Goal: Information Seeking & Learning: Learn about a topic

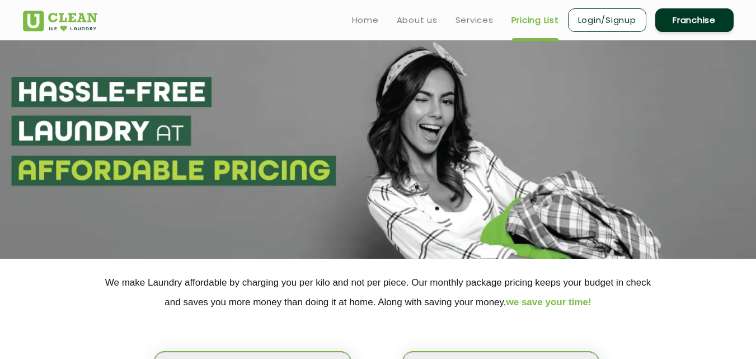
scroll to position [56, 0]
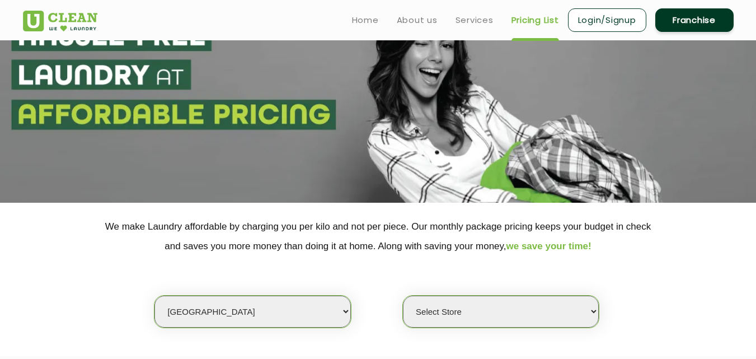
click at [227, 329] on section "We make Laundry affordable by charging you per kilo and not per piece. Our mont…" at bounding box center [378, 279] width 756 height 153
click at [218, 313] on select "Select city [GEOGRAPHIC_DATA] [GEOGRAPHIC_DATA] [GEOGRAPHIC_DATA] [GEOGRAPHIC_D…" at bounding box center [252, 312] width 196 height 32
select select "2"
click at [154, 296] on select "Select city [GEOGRAPHIC_DATA] [GEOGRAPHIC_DATA] [GEOGRAPHIC_DATA] [GEOGRAPHIC_D…" at bounding box center [252, 312] width 196 height 32
select select "0"
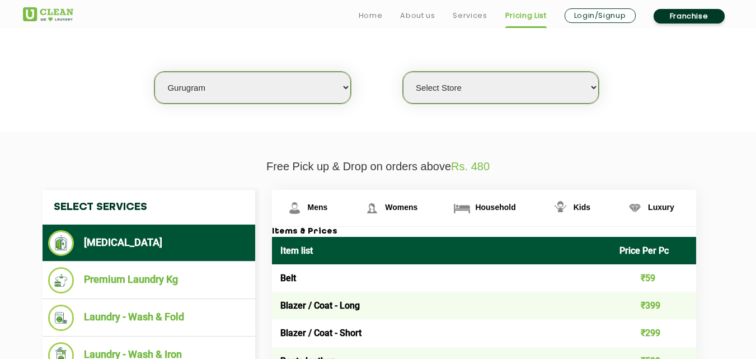
scroll to position [313, 0]
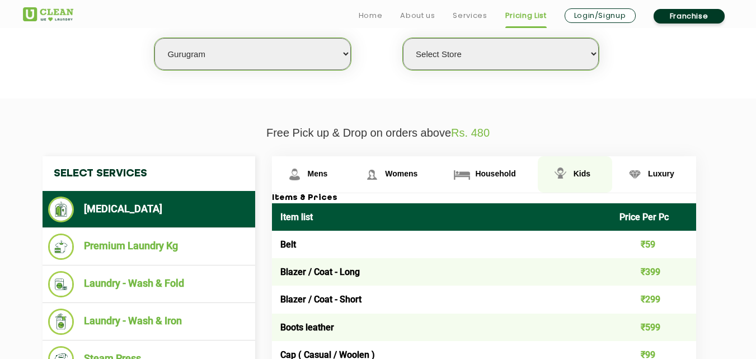
click at [569, 172] on img at bounding box center [561, 175] width 20 height 20
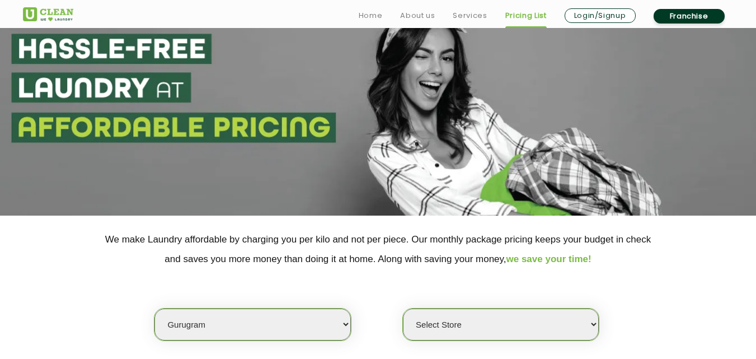
scroll to position [263, 0]
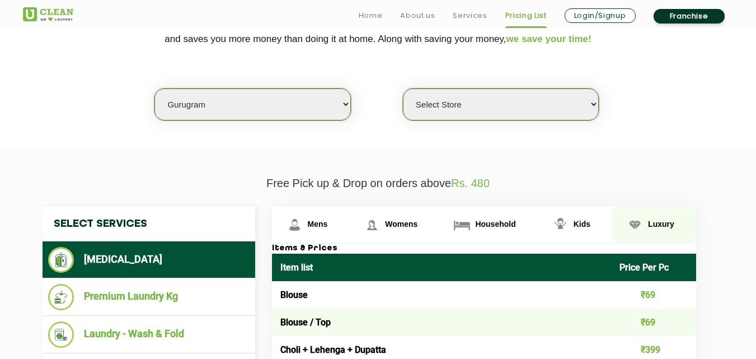
click at [648, 224] on span "Luxury" at bounding box center [661, 223] width 26 height 9
click at [661, 225] on span "Luxury" at bounding box center [661, 223] width 26 height 9
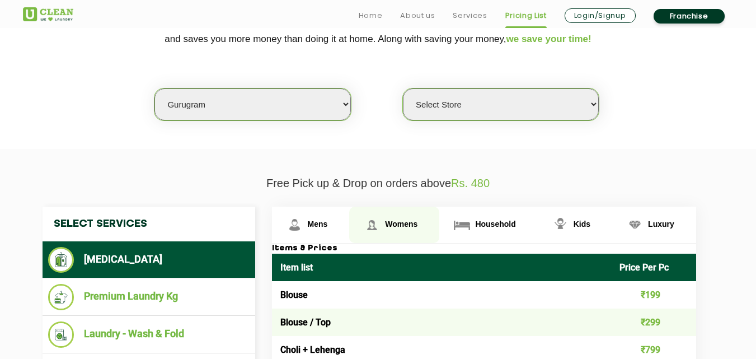
click at [394, 230] on link "Womens" at bounding box center [394, 225] width 90 height 36
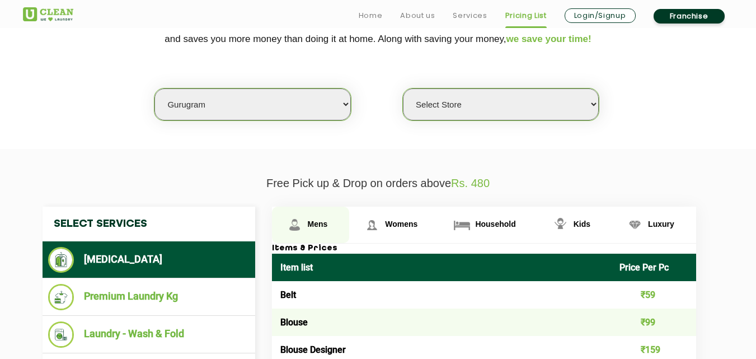
click at [319, 229] on link "Mens" at bounding box center [311, 225] width 78 height 36
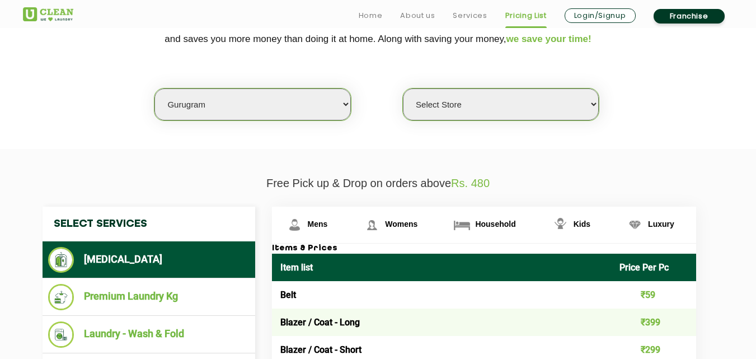
scroll to position [1593, 0]
